Goal: Find specific page/section: Find specific page/section

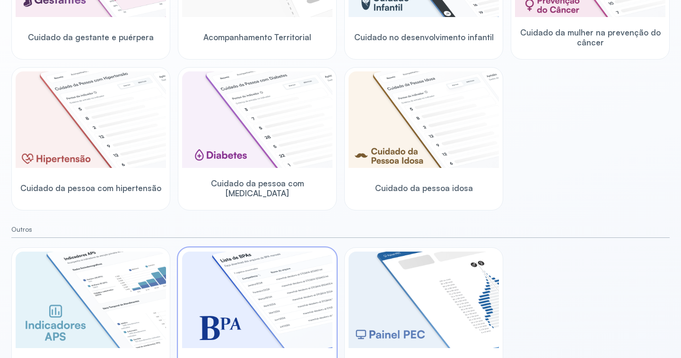
scroll to position [252, 0]
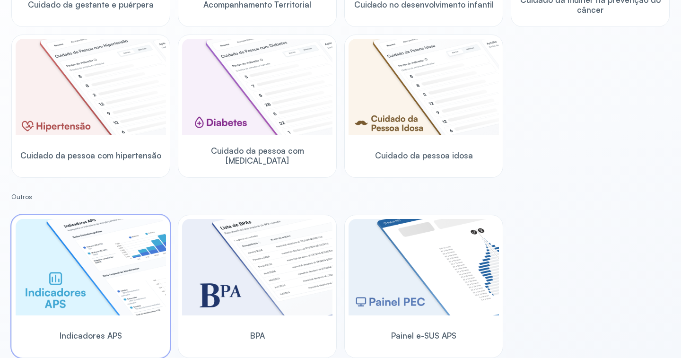
click at [91, 295] on div "Indicadores APS" at bounding box center [91, 335] width 150 height 36
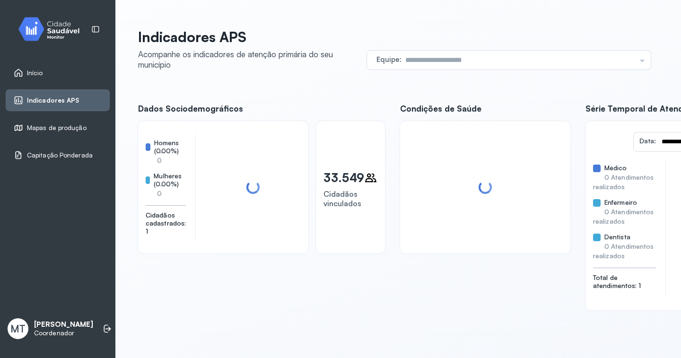
scroll to position [125, 0]
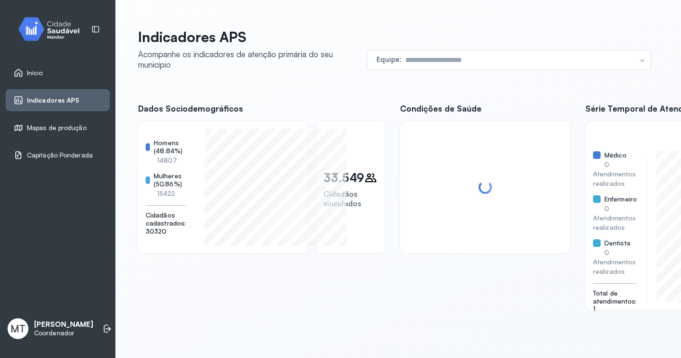
scroll to position [0, 0]
click at [39, 100] on span "Indicadores APS" at bounding box center [53, 101] width 53 height 8
click at [39, 69] on span "Início" at bounding box center [35, 73] width 16 height 8
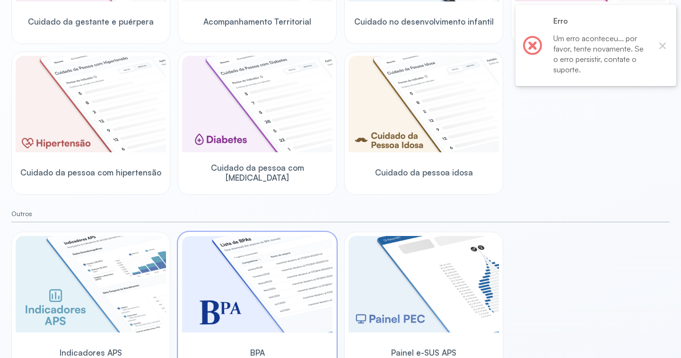
scroll to position [252, 0]
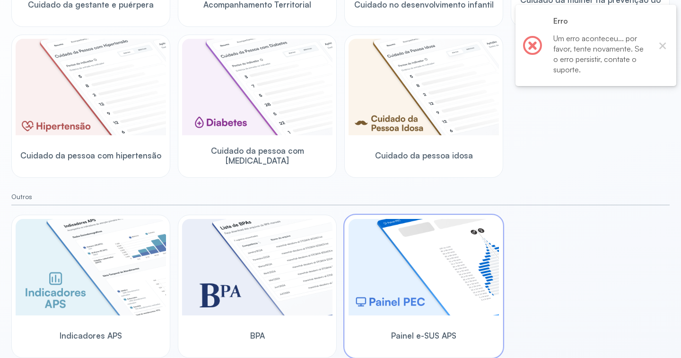
click at [429, 295] on span "Painel e-SUS APS" at bounding box center [423, 336] width 65 height 10
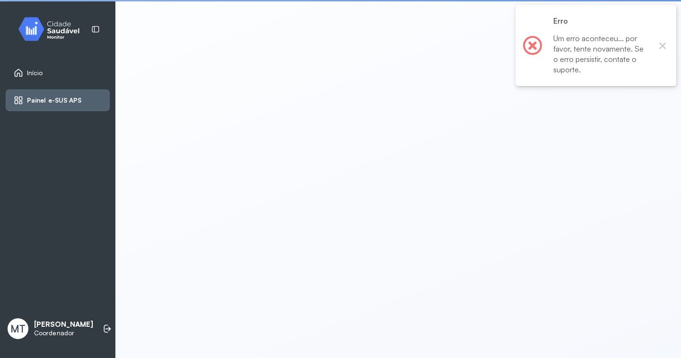
scroll to position [2, 0]
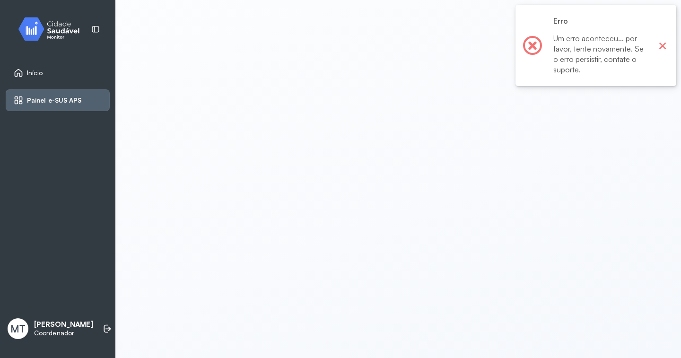
click at [484, 45] on button "×" at bounding box center [663, 45] width 12 height 12
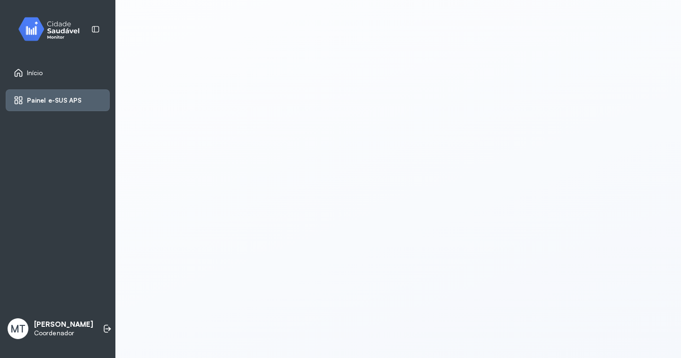
scroll to position [0, 0]
drag, startPoint x: 104, startPoint y: 236, endPoint x: 110, endPoint y: 289, distance: 53.4
click at [104, 236] on div "Início Painel e-SUS APS MT Milena Theodoro Coordenador" at bounding box center [57, 179] width 115 height 358
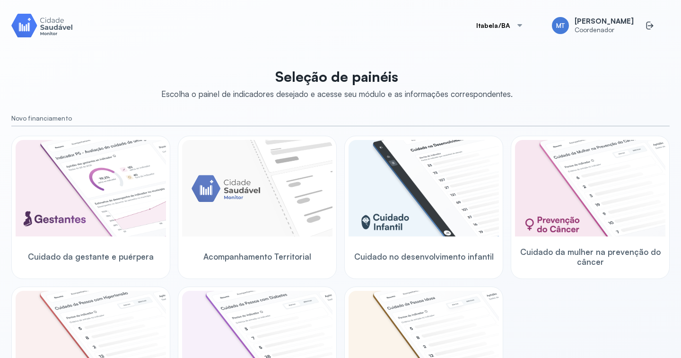
click at [270, 42] on div "Itabela/BA MT Milena Theodoro Coordenador Seleção de painéis Escolha o painel d…" at bounding box center [340, 178] width 658 height 335
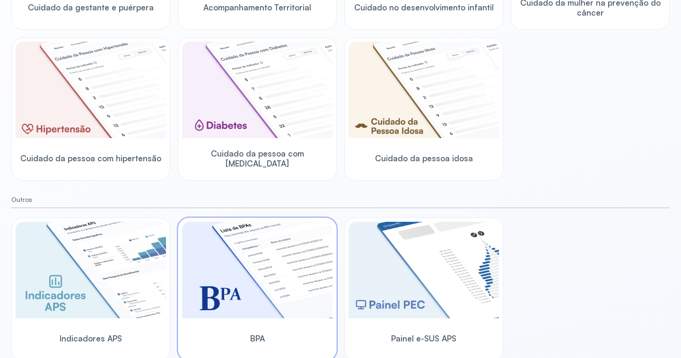
scroll to position [252, 0]
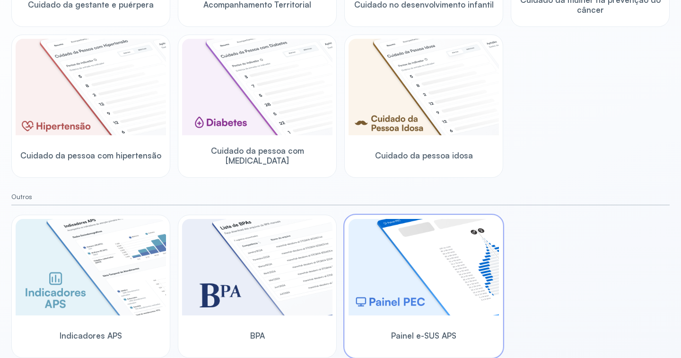
click at [374, 295] on img at bounding box center [424, 267] width 150 height 97
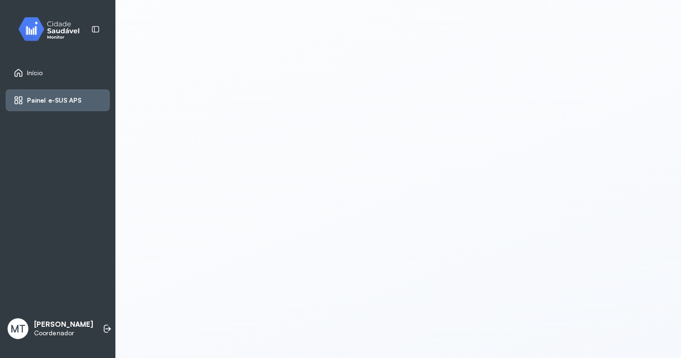
scroll to position [2, 0]
click at [48, 98] on span "Painel e-SUS APS" at bounding box center [54, 101] width 55 height 8
click at [38, 72] on span "Início" at bounding box center [35, 73] width 16 height 8
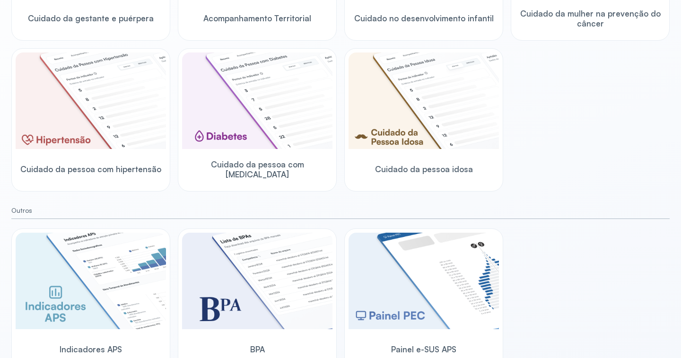
scroll to position [252, 0]
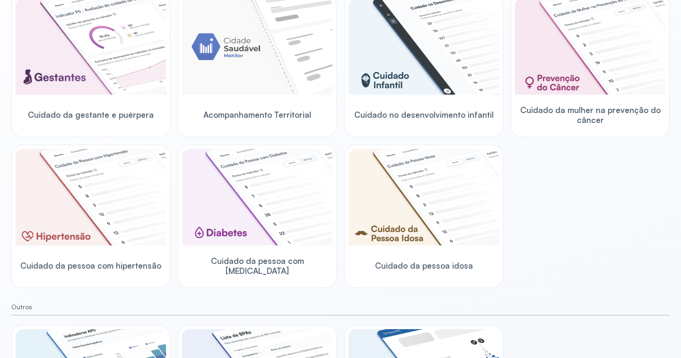
scroll to position [252, 0]
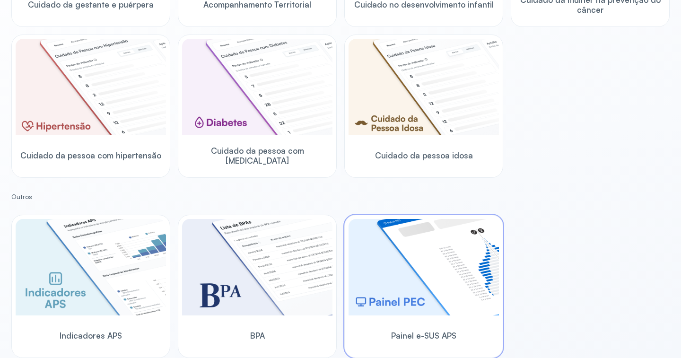
click at [411, 298] on img at bounding box center [424, 267] width 150 height 97
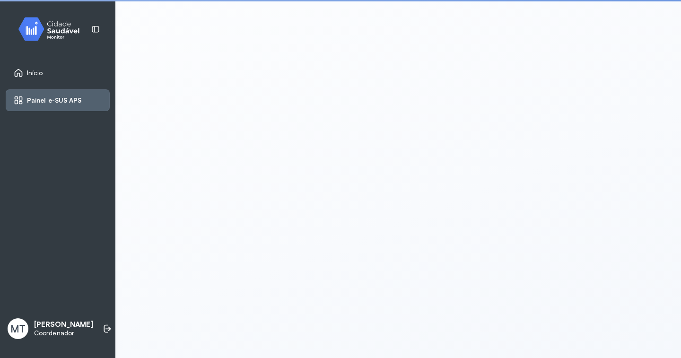
scroll to position [2, 0]
